Goal: Transaction & Acquisition: Obtain resource

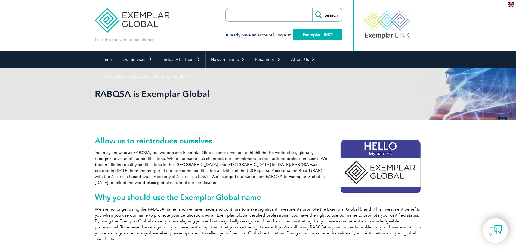
click at [322, 33] on link "Exemplar LINK" at bounding box center [317, 34] width 49 height 11
click at [318, 35] on link "Exemplar LINK" at bounding box center [317, 34] width 49 height 11
click at [301, 34] on link "Exemplar LINK" at bounding box center [317, 34] width 49 height 11
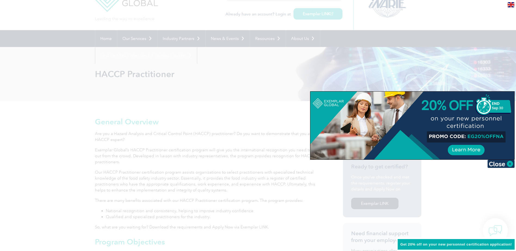
scroll to position [27, 0]
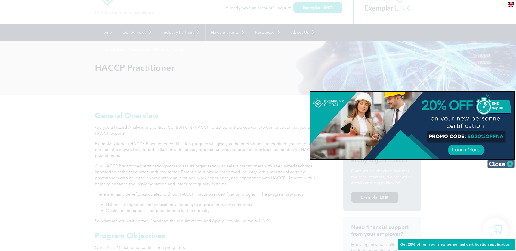
drag, startPoint x: 496, startPoint y: 163, endPoint x: 493, endPoint y: 162, distance: 3.5
click at [496, 163] on img at bounding box center [500, 164] width 27 height 8
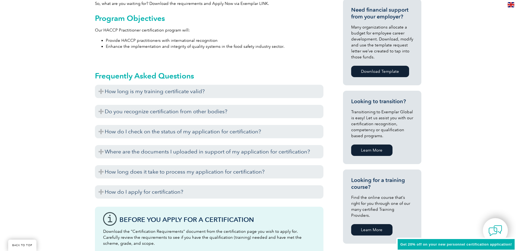
scroll to position [272, 0]
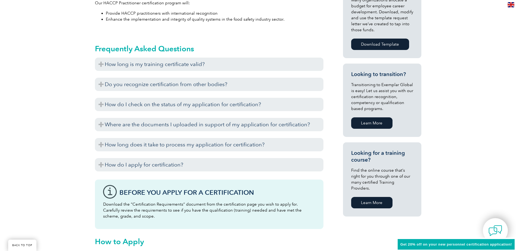
click at [371, 197] on link "Learn More" at bounding box center [371, 202] width 41 height 11
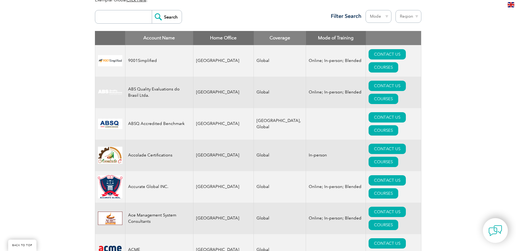
scroll to position [53, 0]
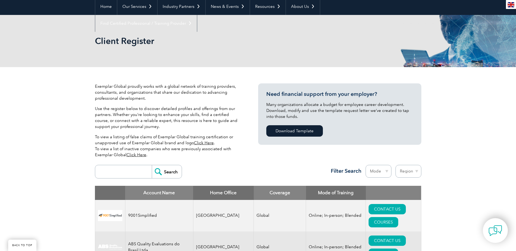
click at [111, 173] on input "search" at bounding box center [125, 171] width 54 height 13
type input "haccp"
click at [164, 170] on input "Search" at bounding box center [167, 171] width 30 height 13
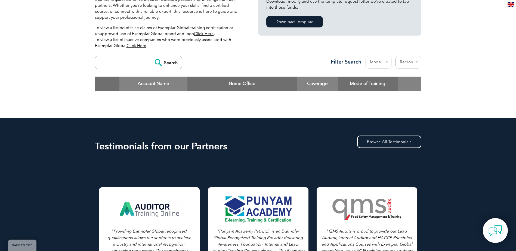
scroll to position [136, 0]
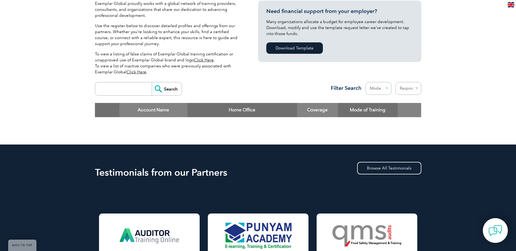
click at [110, 88] on input "search" at bounding box center [125, 88] width 54 height 13
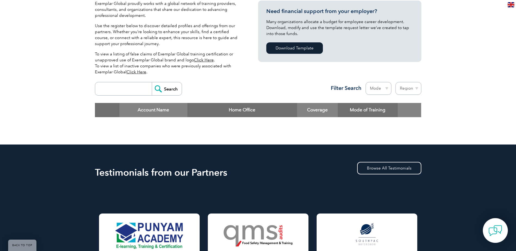
type input "haccp"
click at [165, 86] on input "Search" at bounding box center [167, 88] width 30 height 13
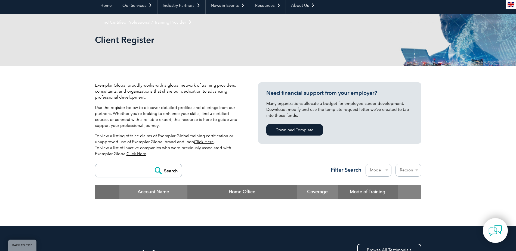
scroll to position [54, 0]
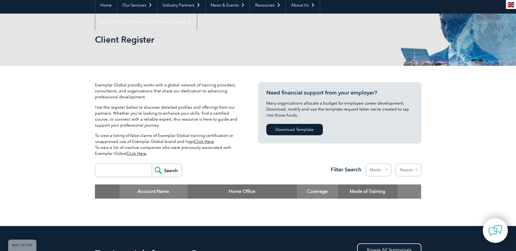
click at [119, 172] on input "search" at bounding box center [125, 170] width 54 height 13
type input "f"
type input "feedsafe"
click at [152, 164] on input "Search" at bounding box center [167, 170] width 30 height 13
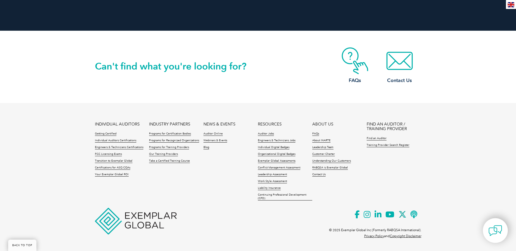
scroll to position [518, 0]
click at [122, 139] on link "Individual Auditors Certifications" at bounding box center [115, 141] width 41 height 4
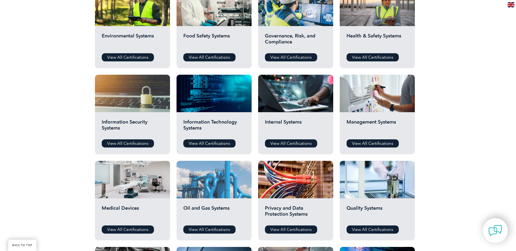
scroll to position [272, 0]
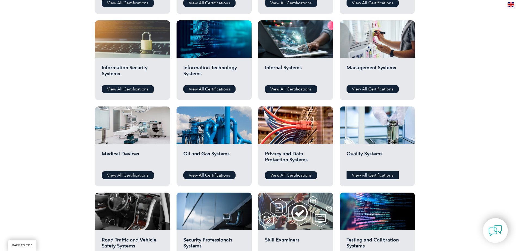
click at [378, 175] on link "View All Certifications" at bounding box center [372, 175] width 52 height 8
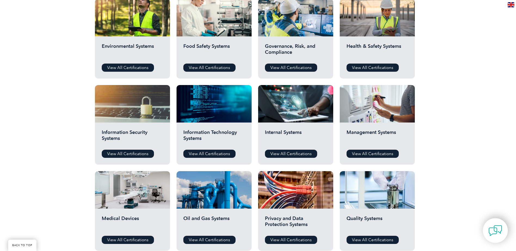
scroll to position [190, 0]
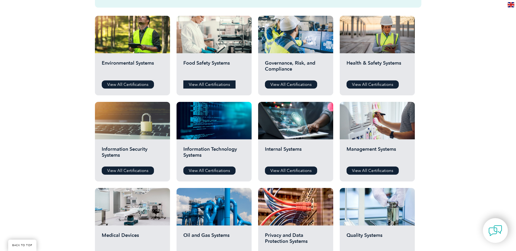
click at [199, 82] on link "View All Certifications" at bounding box center [209, 84] width 52 height 8
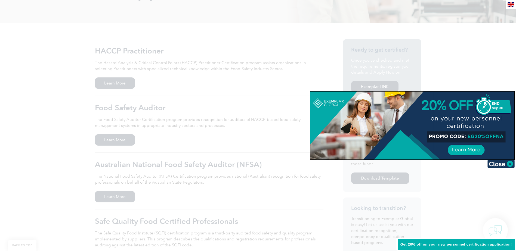
scroll to position [109, 0]
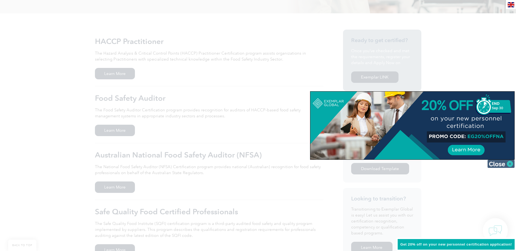
click at [498, 164] on img at bounding box center [500, 164] width 27 height 8
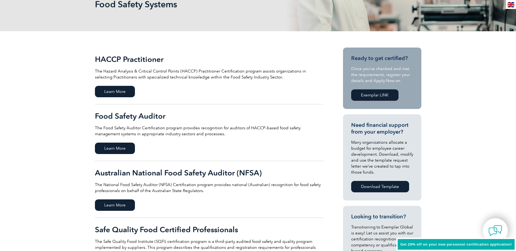
scroll to position [0, 0]
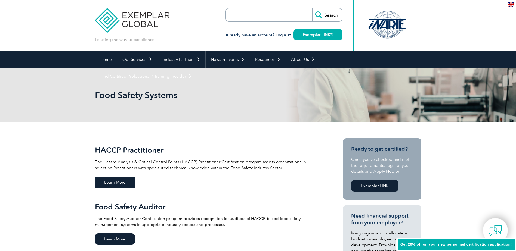
click at [110, 180] on span "Learn More" at bounding box center [115, 182] width 40 height 11
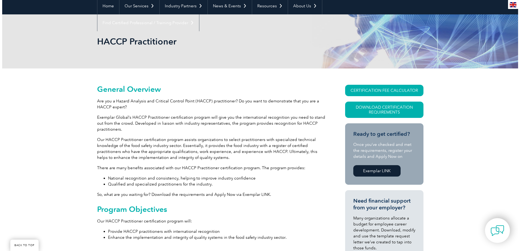
scroll to position [54, 0]
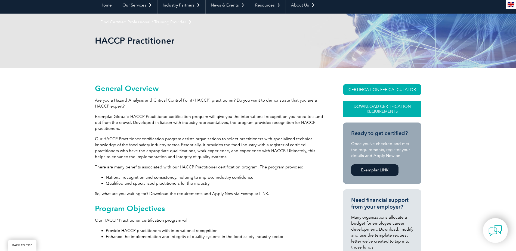
click at [370, 106] on link "Download Certification Requirements" at bounding box center [382, 109] width 78 height 16
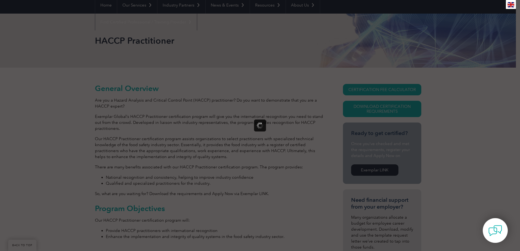
scroll to position [0, 0]
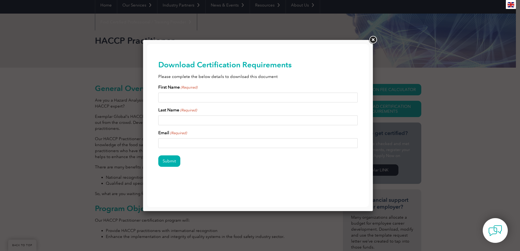
click at [169, 98] on input "First Name (Required)" at bounding box center [257, 98] width 199 height 10
type input "[PERSON_NAME]"
type input "Allomes"
drag, startPoint x: 202, startPoint y: 142, endPoint x: 284, endPoint y: 186, distance: 93.2
click at [147, 142] on html "BACK TO TOP Leading the way to excellence Search" at bounding box center [257, 122] width 221 height 157
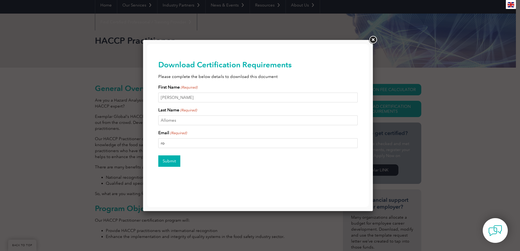
type input "[PERSON_NAME][EMAIL_ADDRESS][DOMAIN_NAME]"
click at [170, 164] on input "Submit" at bounding box center [169, 160] width 22 height 11
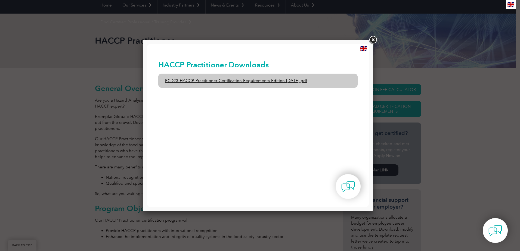
click at [221, 79] on link "PCD23-HACCP-Practitioner-Certification-Requirements-Edition-[DATE].pdf" at bounding box center [257, 81] width 199 height 14
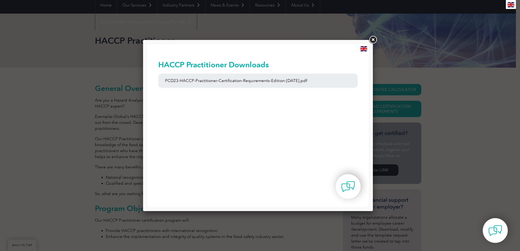
click at [371, 39] on link at bounding box center [373, 40] width 10 height 10
